Goal: Browse casually

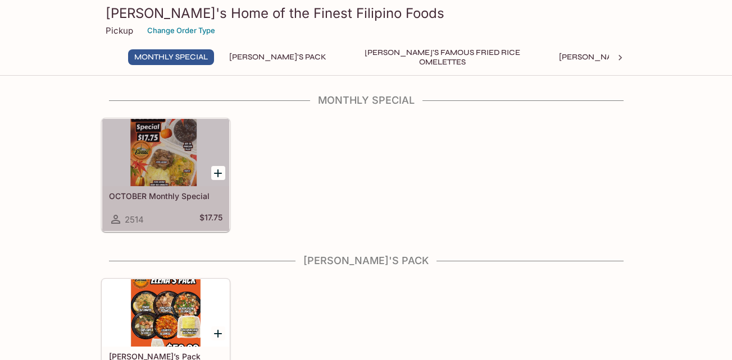
click at [175, 155] on div at bounding box center [165, 152] width 127 height 67
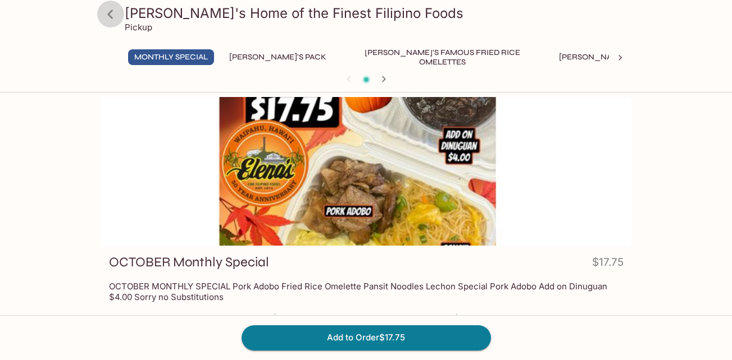
click at [109, 16] on icon at bounding box center [110, 14] width 20 height 20
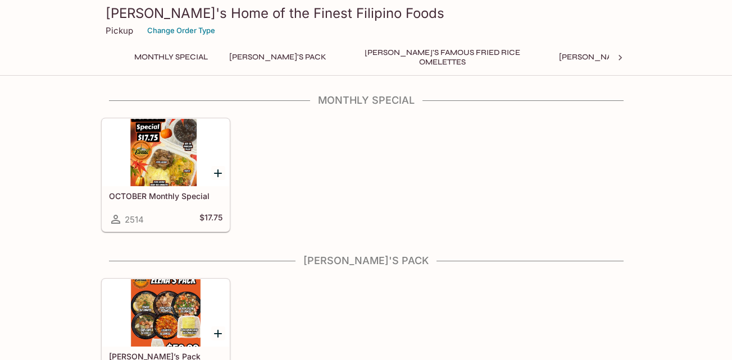
click at [521, 212] on div "OCTOBER Monthly Special 2514 $17.75" at bounding box center [364, 172] width 534 height 119
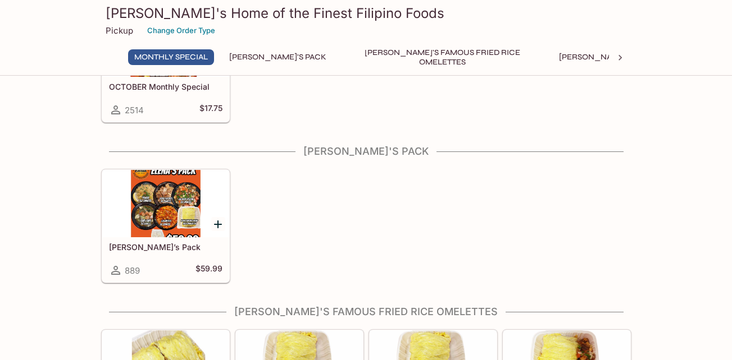
scroll to position [82, 0]
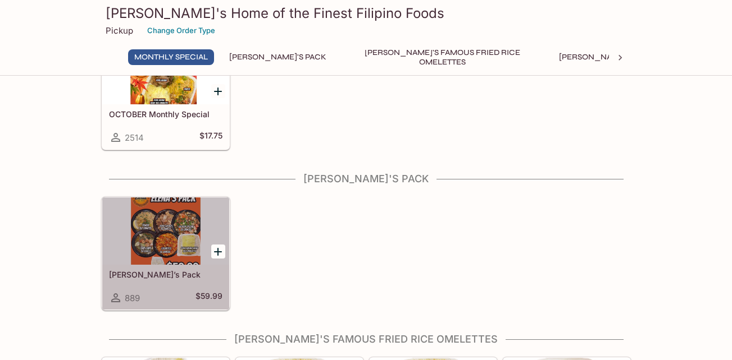
click at [157, 233] on div at bounding box center [165, 231] width 127 height 67
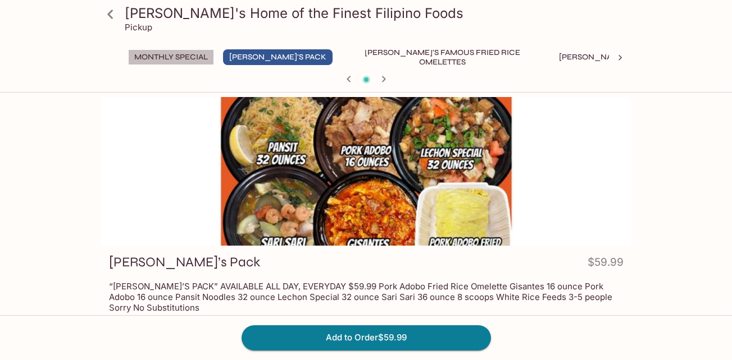
click at [189, 53] on button "Monthly Special" at bounding box center [171, 57] width 86 height 16
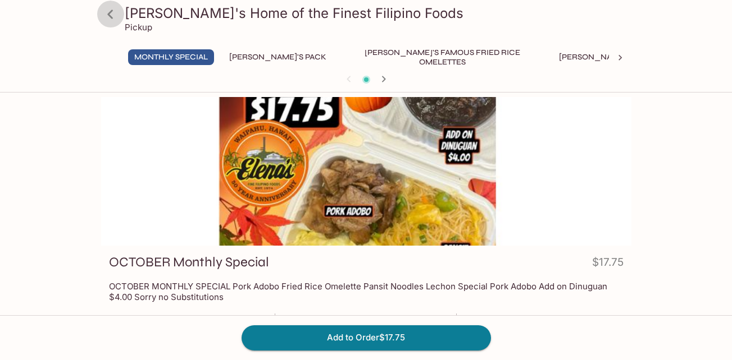
click at [108, 12] on icon at bounding box center [110, 14] width 20 height 20
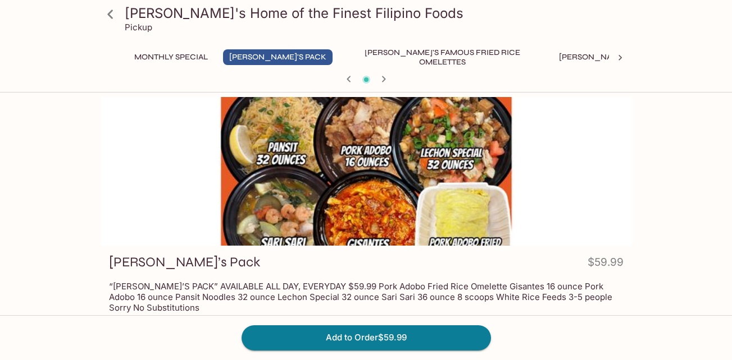
scroll to position [82, 0]
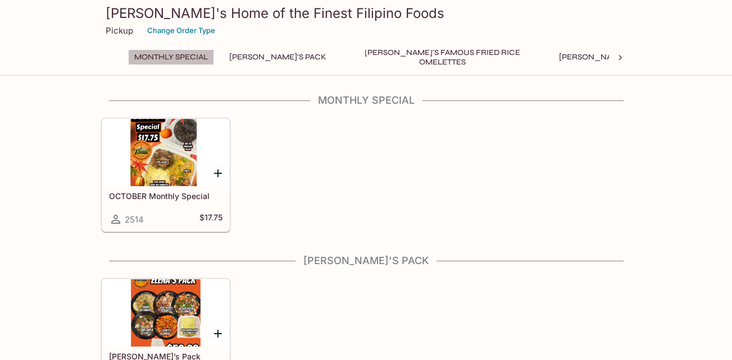
click at [184, 60] on button "Monthly Special" at bounding box center [171, 57] width 86 height 16
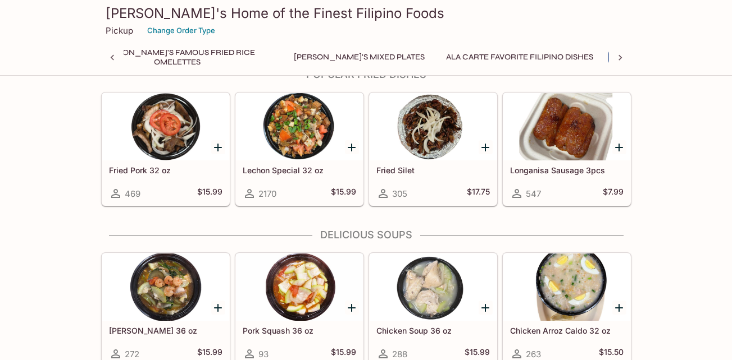
scroll to position [1185, 0]
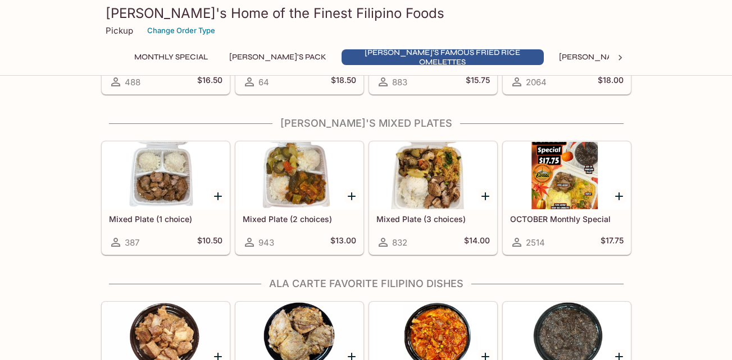
scroll to position [596, 0]
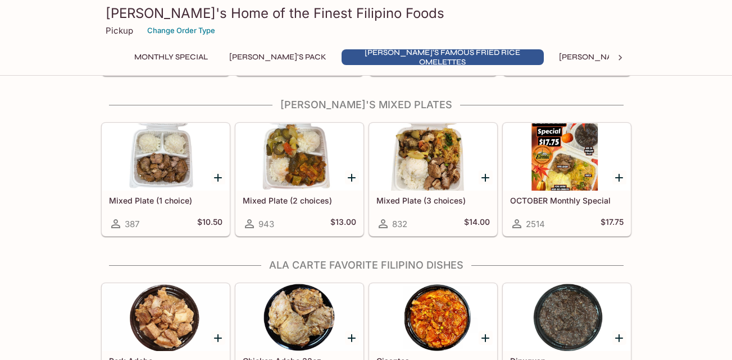
click at [432, 179] on div at bounding box center [432, 157] width 127 height 67
